Goal: Information Seeking & Learning: Find specific fact

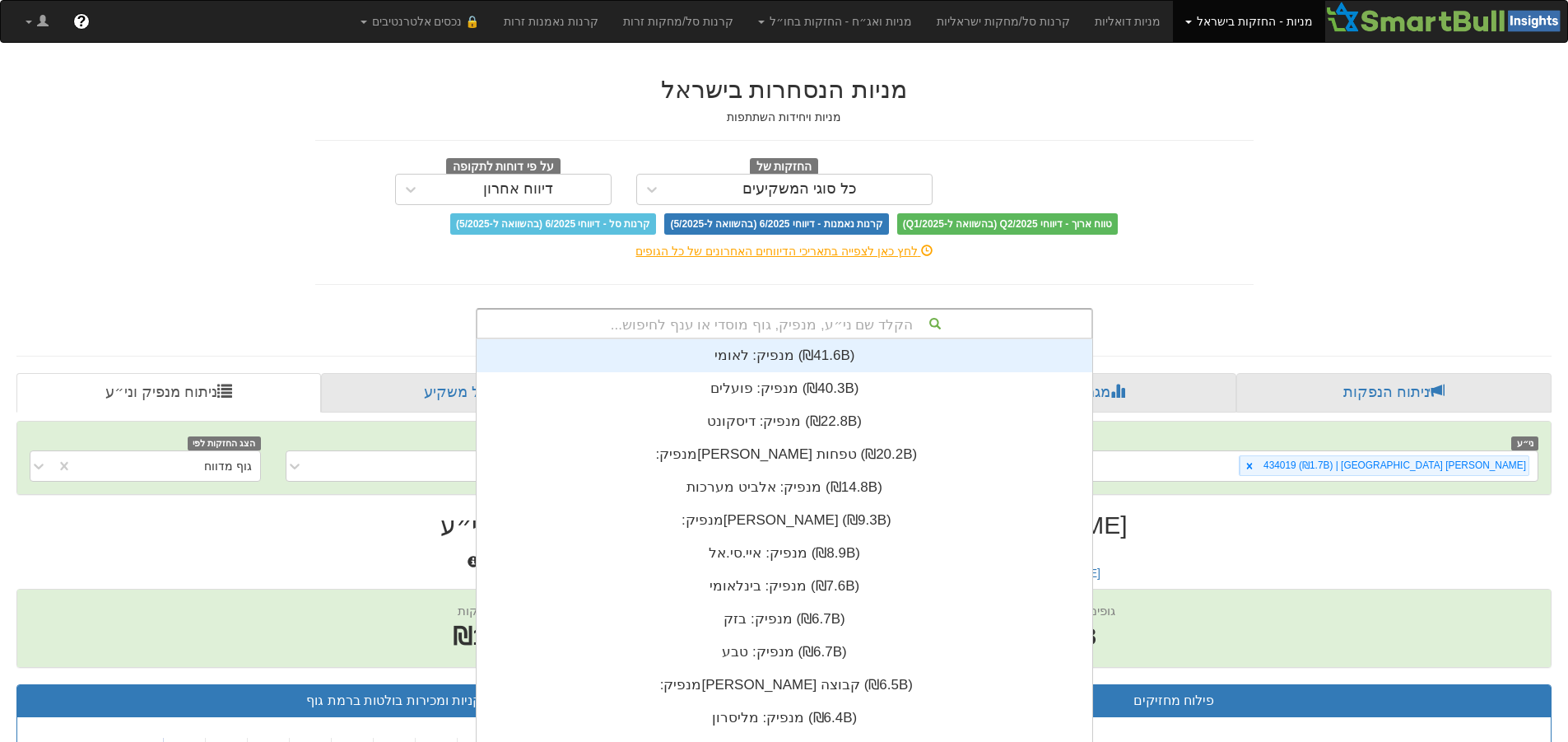
click at [874, 330] on div "הקלד שם ני״ע, מנפיק, גוף מוסדי או ענף לחיפוש... מנפיק: ‏לאומי ‎(₪41.6B)‎ מנפיק:…" at bounding box center [784, 323] width 617 height 31
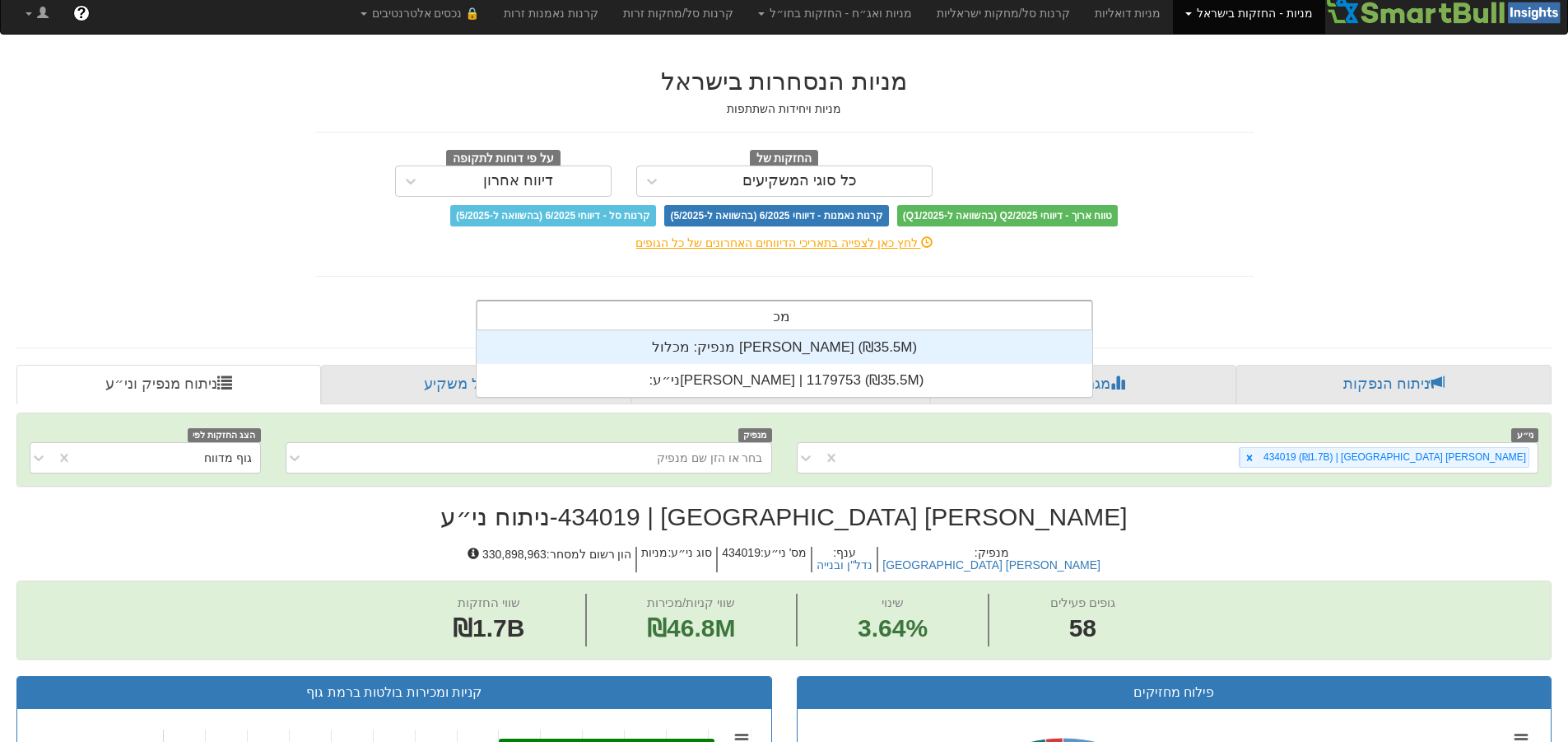
scroll to position [66, 0]
type input "מ"
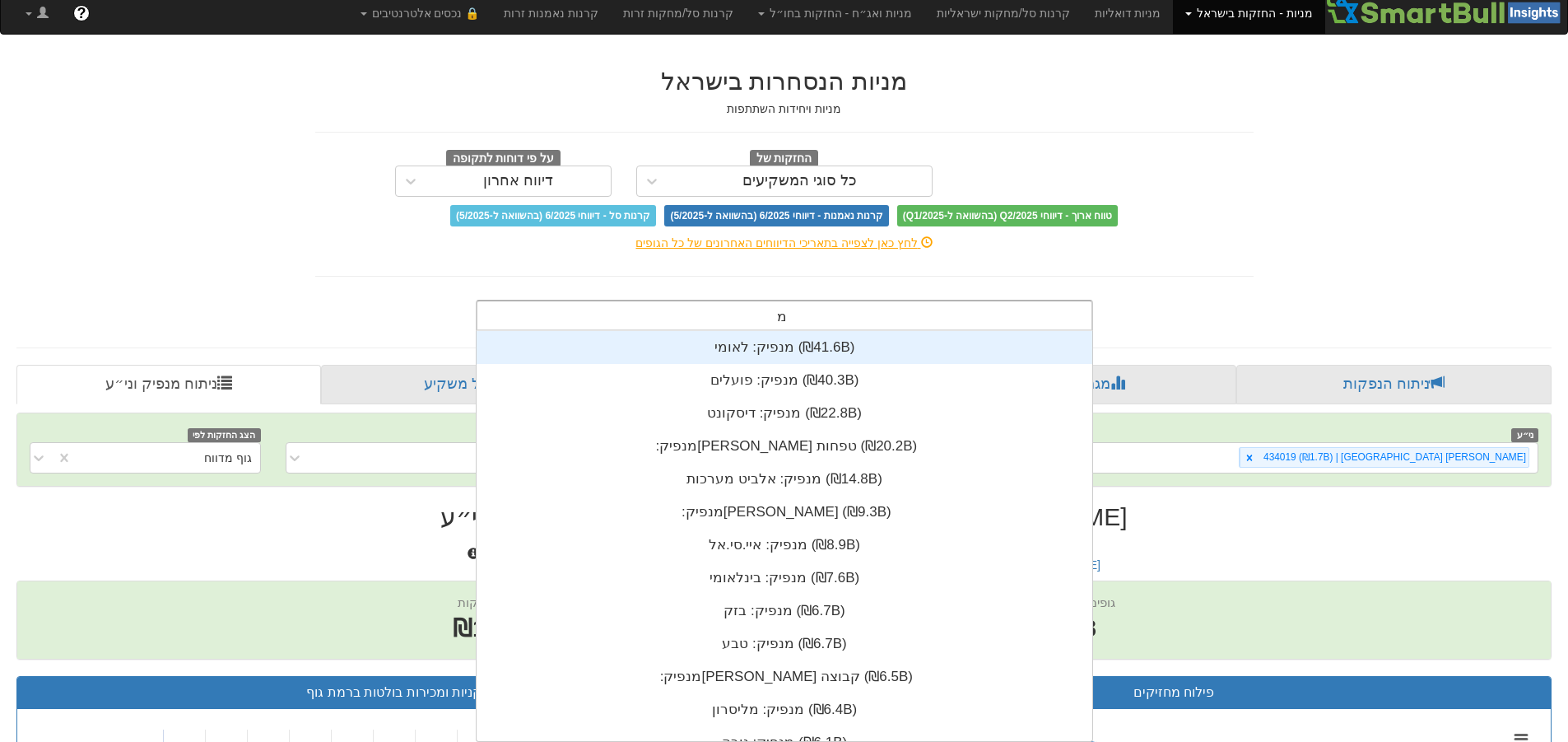
scroll to position [410, 0]
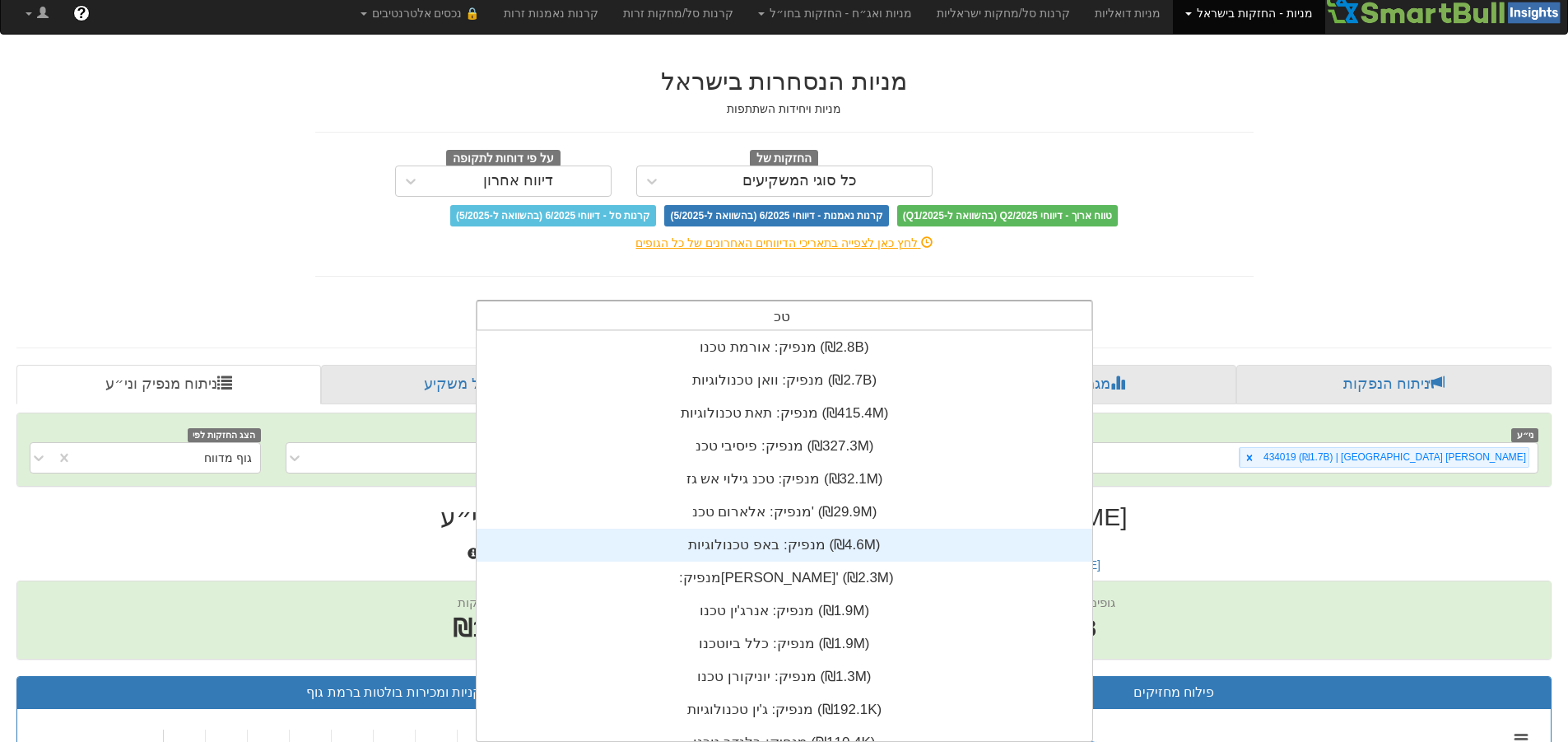
type input "ט"
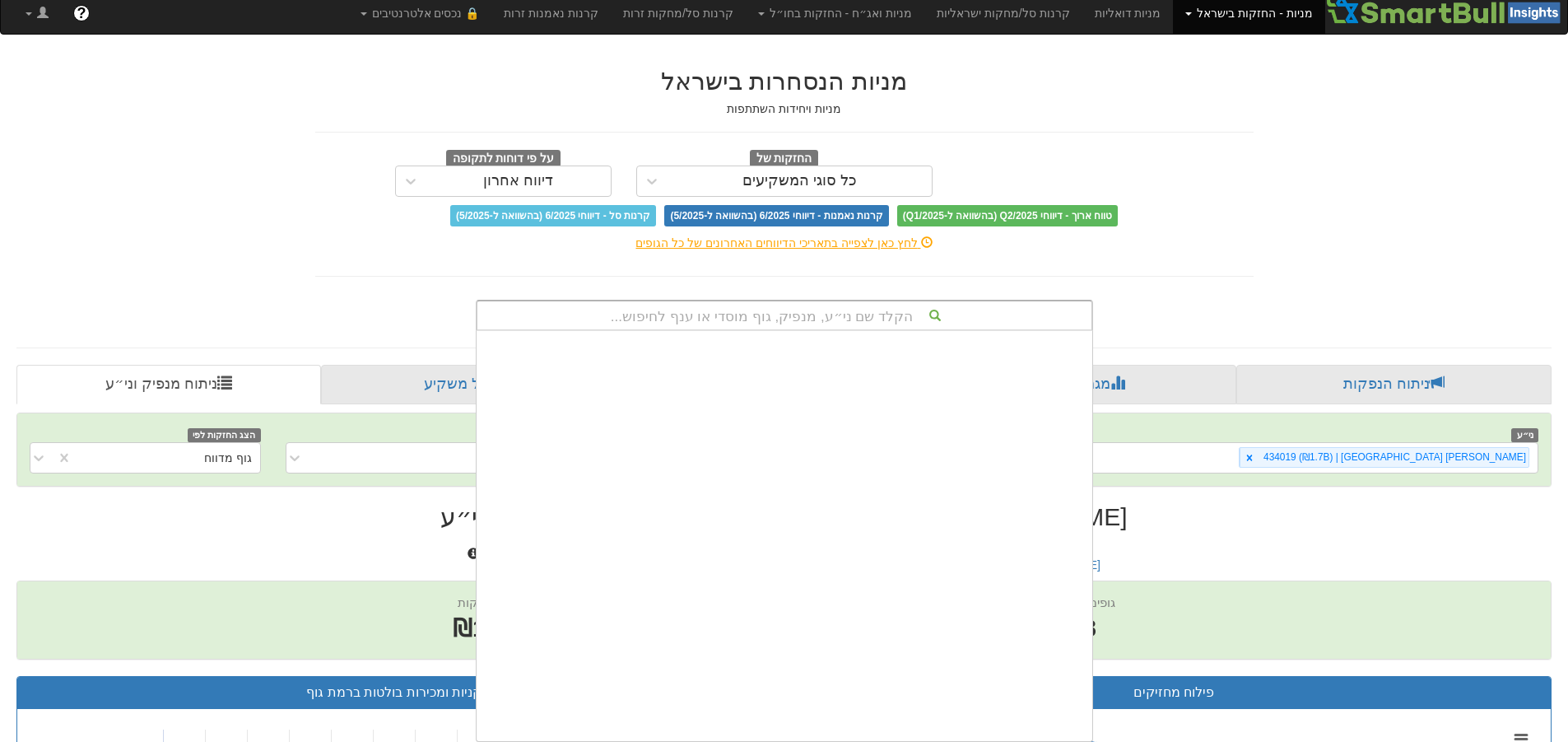
scroll to position [11854, 0]
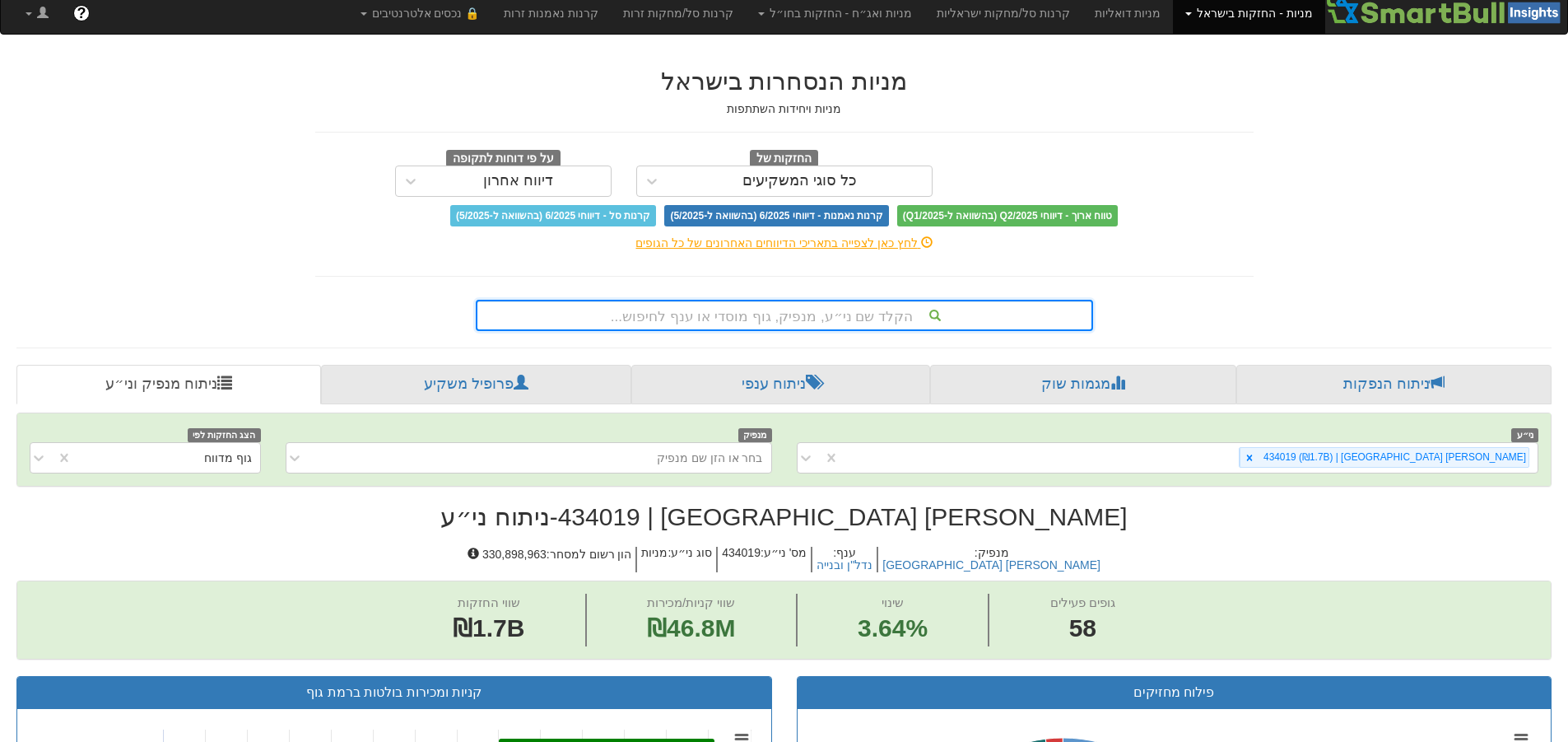
click at [898, 316] on div "הקלד שם ני״ע, מנפיק, גוף מוסדי או ענף לחיפוש..." at bounding box center [784, 316] width 614 height 28
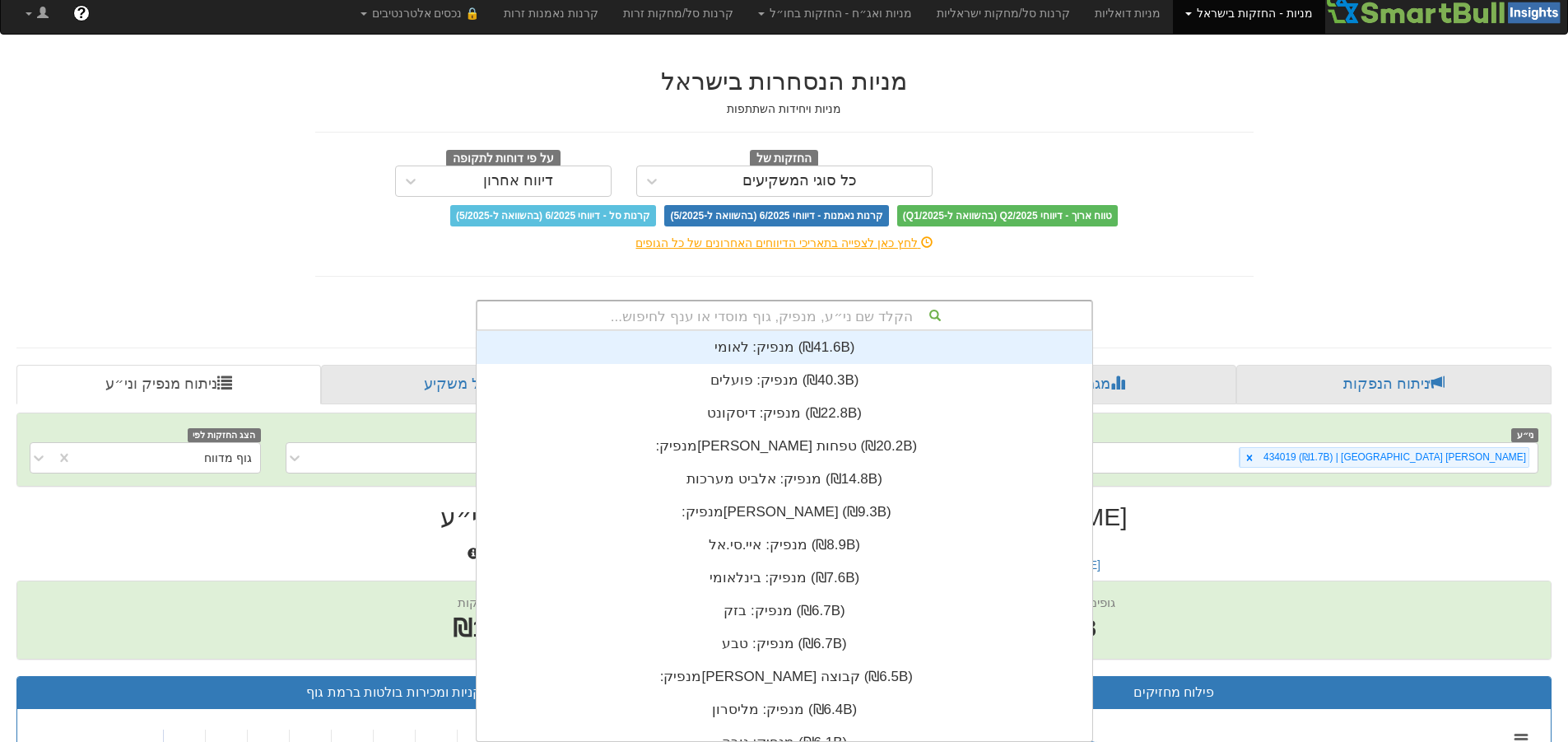
paste input "122933"
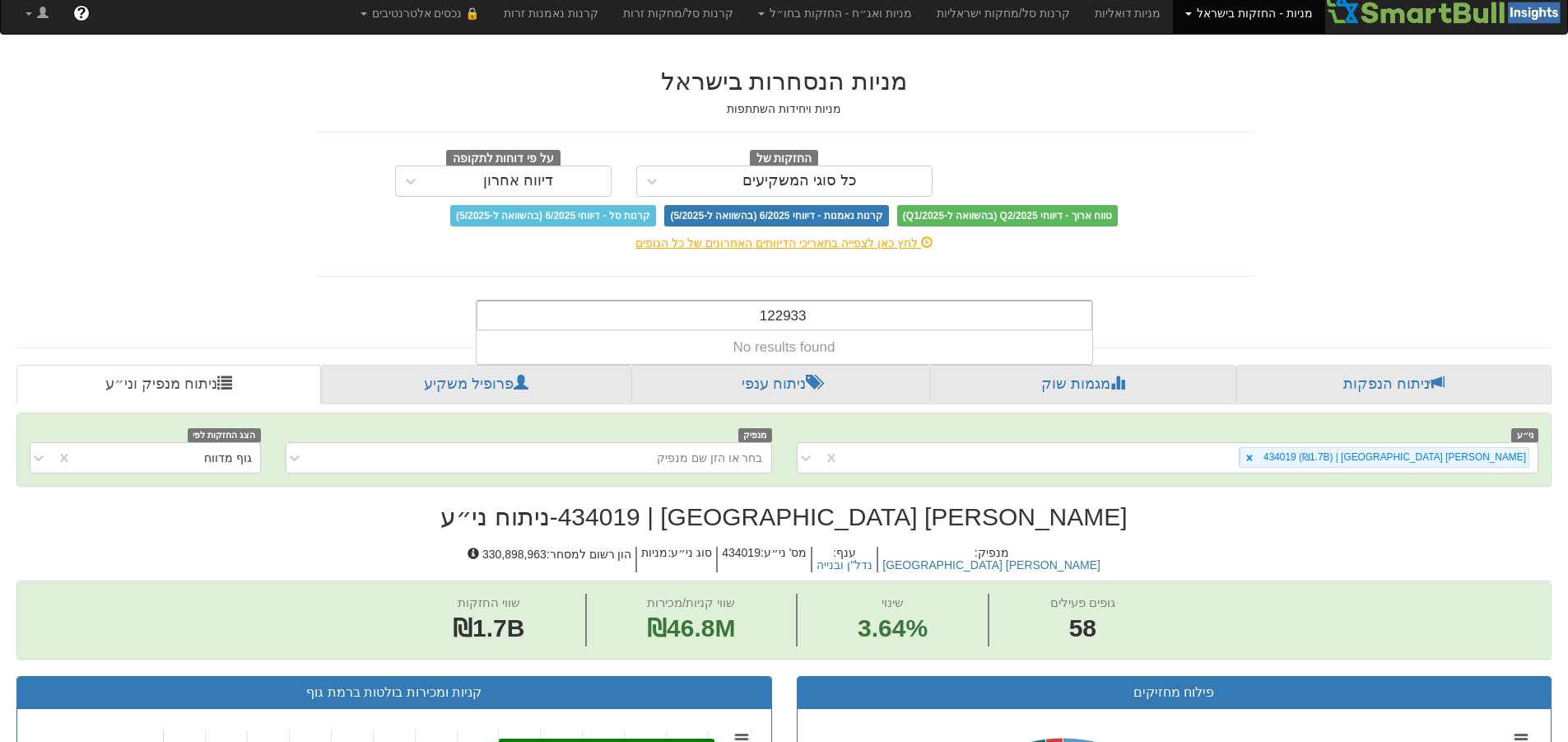
click at [898, 316] on div "122933 122933" at bounding box center [784, 316] width 614 height 28
click at [709, 314] on div "122933 122933" at bounding box center [784, 316] width 614 height 28
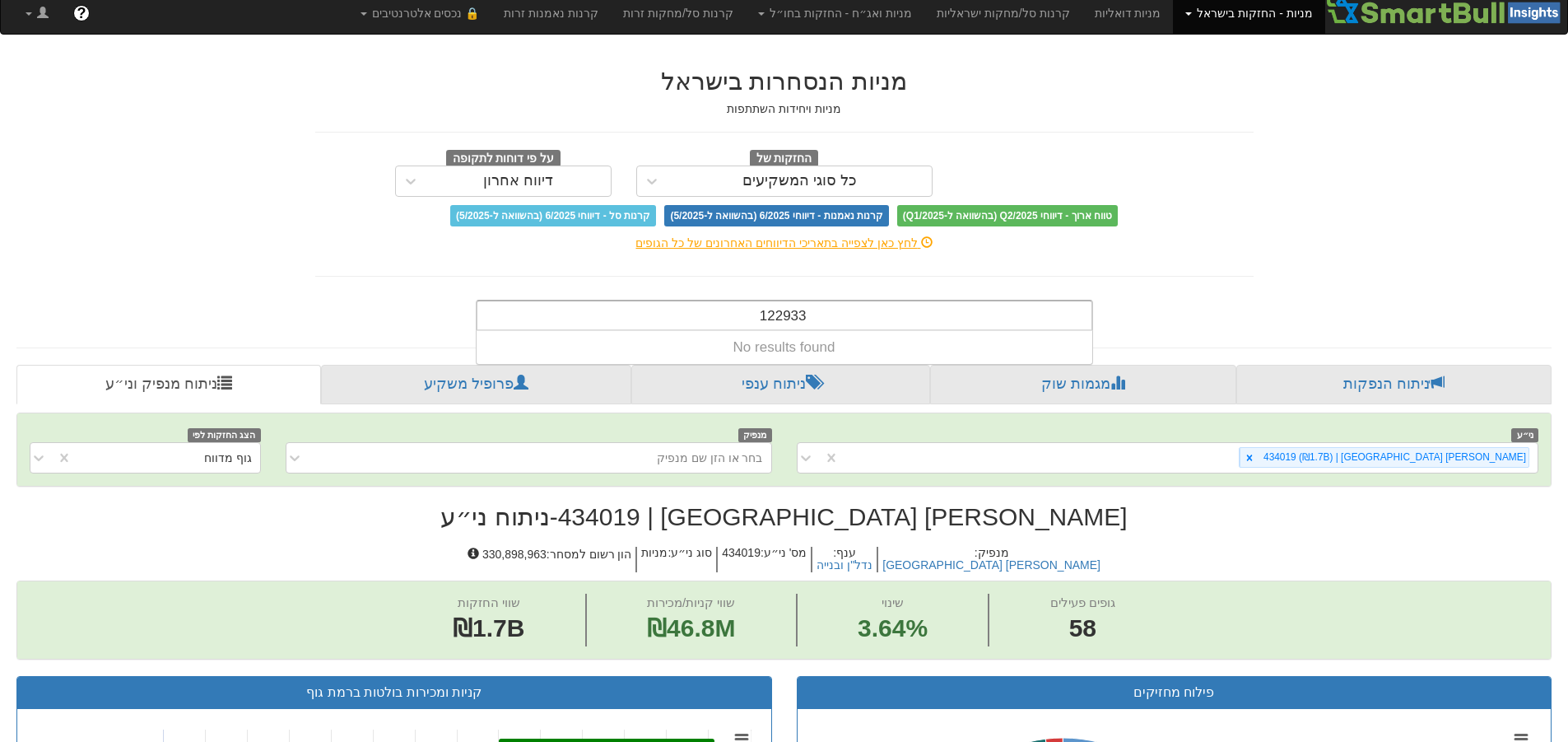
click at [710, 313] on div "122933 122933" at bounding box center [784, 316] width 614 height 28
drag, startPoint x: 722, startPoint y: 309, endPoint x: 908, endPoint y: 310, distance: 186.0
click at [908, 310] on div "122933 122933" at bounding box center [784, 316] width 614 height 28
type input "122933"
